Goal: Transaction & Acquisition: Obtain resource

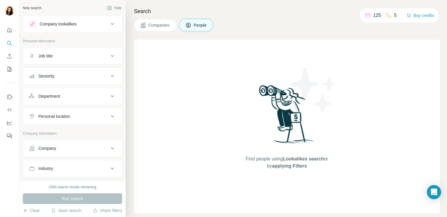
click at [14, 32] on div at bounding box center [9, 81] width 19 height 120
click at [9, 31] on icon "Quick start" at bounding box center [10, 30] width 6 height 6
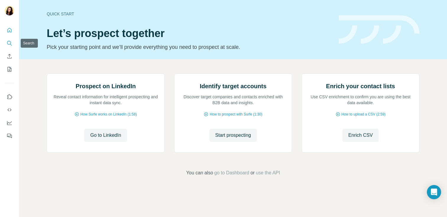
click at [13, 42] on button "Search" at bounding box center [9, 43] width 9 height 11
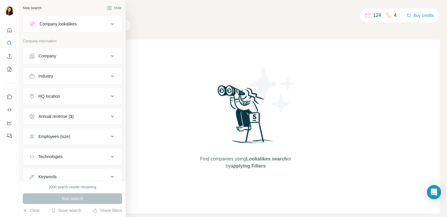
click at [44, 57] on div "Company" at bounding box center [47, 56] width 18 height 6
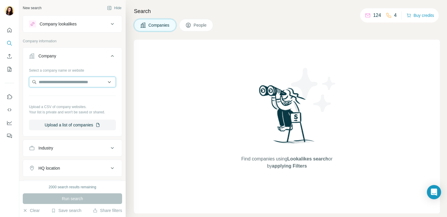
click at [52, 82] on input "text" at bounding box center [72, 82] width 87 height 11
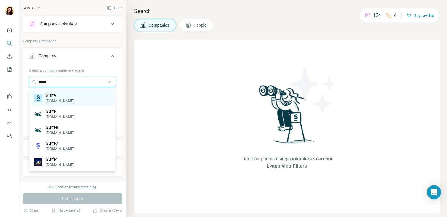
type input "*****"
click at [51, 93] on p "Surfe" at bounding box center [60, 95] width 28 height 6
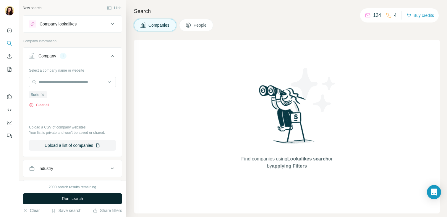
click at [92, 197] on button "Run search" at bounding box center [72, 198] width 99 height 11
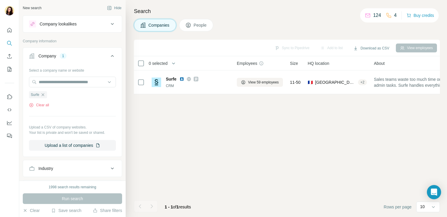
click at [72, 23] on div "Company lookalikes" at bounding box center [58, 24] width 37 height 6
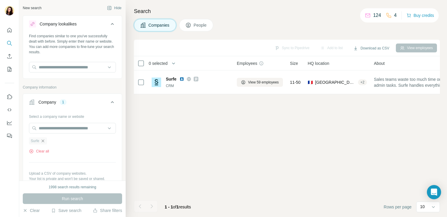
click at [44, 141] on icon "button" at bounding box center [42, 140] width 5 height 5
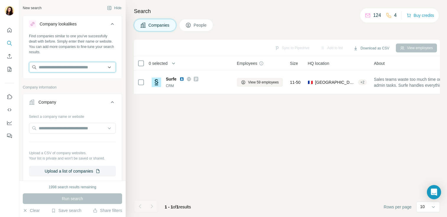
click at [87, 69] on input "text" at bounding box center [72, 67] width 87 height 11
click at [95, 7] on div "New search Hide" at bounding box center [72, 8] width 99 height 9
click at [68, 67] on input "text" at bounding box center [72, 67] width 87 height 11
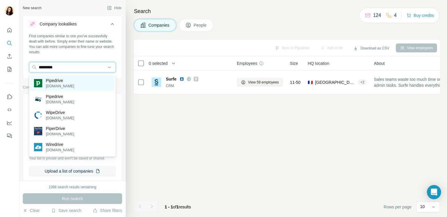
type input "*********"
click at [74, 77] on div "Pipedrive pipedrive.com" at bounding box center [72, 83] width 84 height 16
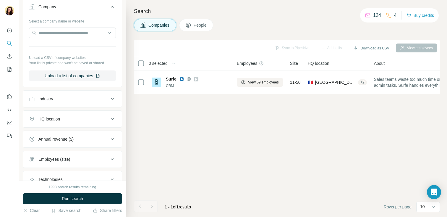
scroll to position [162, 0]
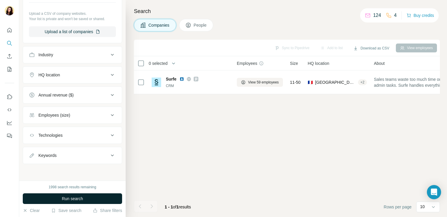
click at [84, 199] on button "Run search" at bounding box center [72, 198] width 99 height 11
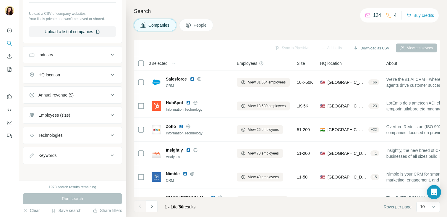
click at [199, 19] on button "People" at bounding box center [196, 25] width 34 height 12
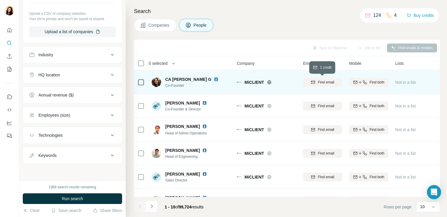
click at [330, 84] on span "Find email" at bounding box center [326, 81] width 16 height 5
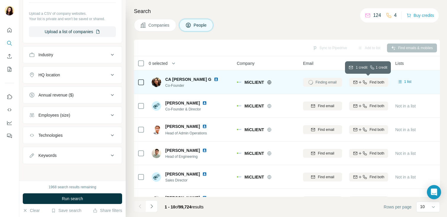
click at [363, 84] on icon "button" at bounding box center [364, 82] width 5 height 5
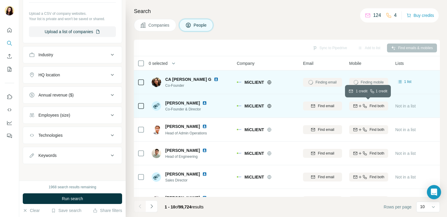
click at [369, 105] on span "Find both" at bounding box center [376, 105] width 15 height 5
click at [334, 105] on div "Finding email" at bounding box center [322, 106] width 39 height 16
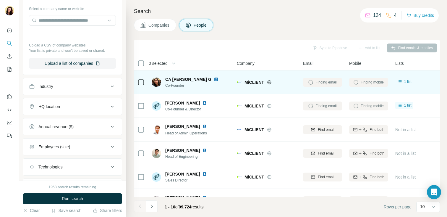
scroll to position [209, 0]
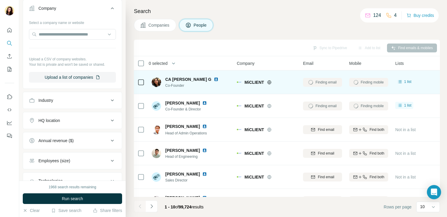
click at [52, 99] on div "Industry" at bounding box center [45, 100] width 15 height 6
click at [111, 100] on icon at bounding box center [112, 100] width 7 height 7
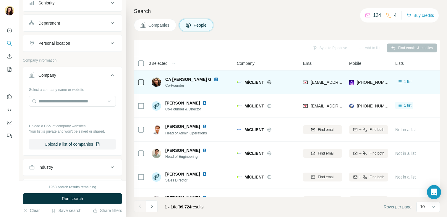
scroll to position [0, 0]
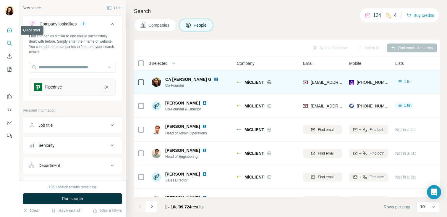
click at [11, 29] on icon "Quick start" at bounding box center [10, 30] width 6 height 6
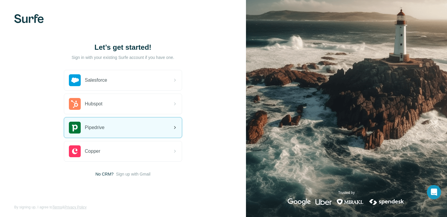
click at [126, 137] on div "Pipedrive" at bounding box center [123, 127] width 118 height 20
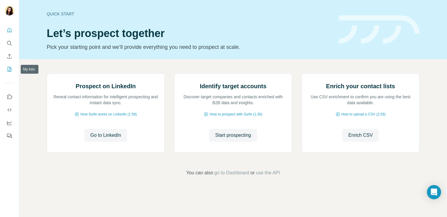
click at [12, 66] on icon "My lists" at bounding box center [10, 69] width 6 height 6
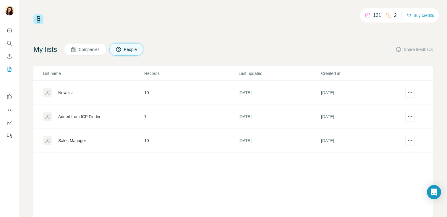
click at [67, 93] on div "New list" at bounding box center [65, 93] width 14 height 6
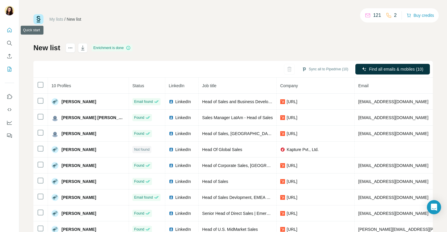
click at [11, 34] on button "Quick start" at bounding box center [9, 30] width 9 height 11
